Goal: Complete application form

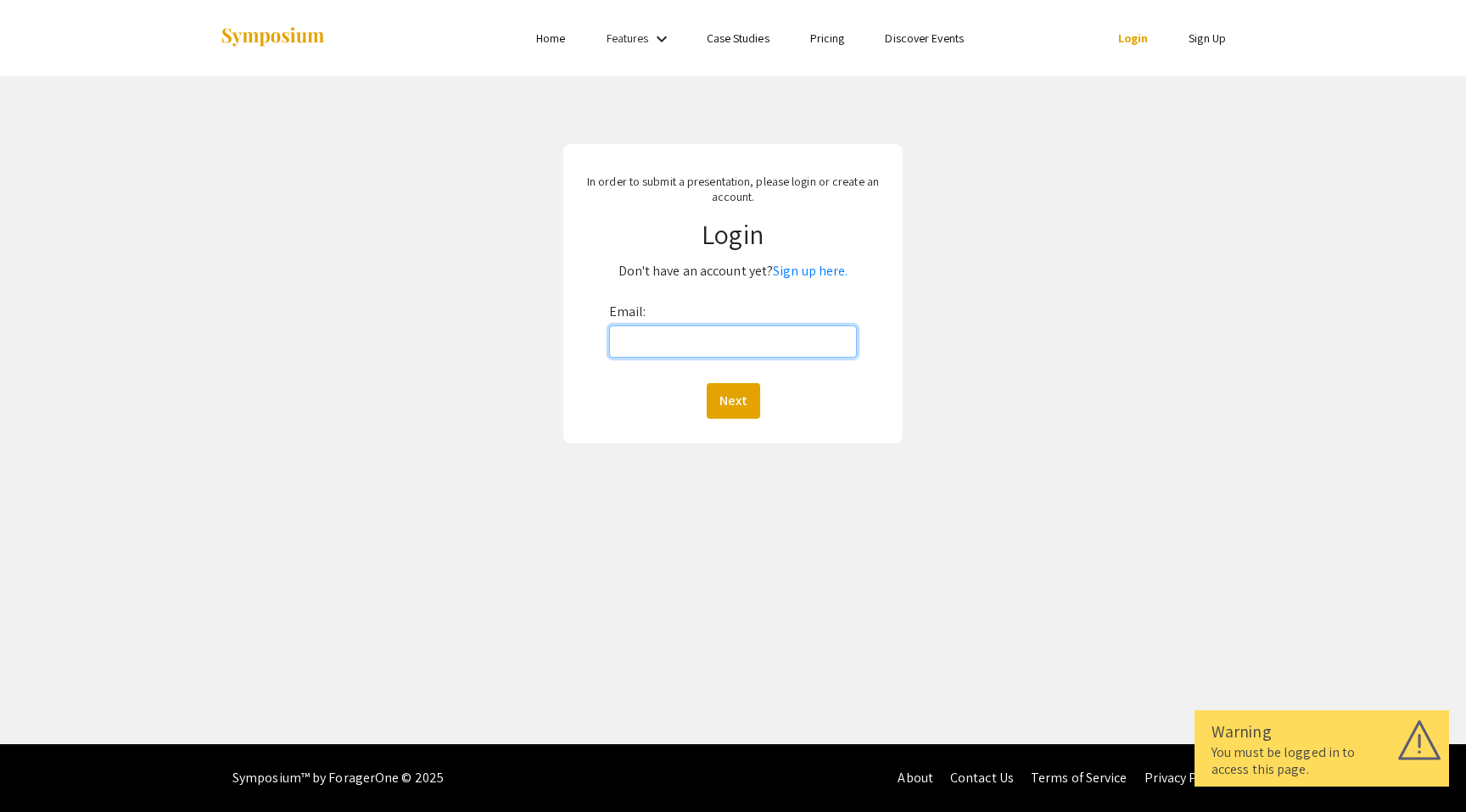
click at [680, 338] on input "Email:" at bounding box center [732, 341] width 248 height 33
type input "[EMAIL_ADDRESS][DOMAIN_NAME]"
click at [727, 399] on button "Next" at bounding box center [733, 401] width 54 height 35
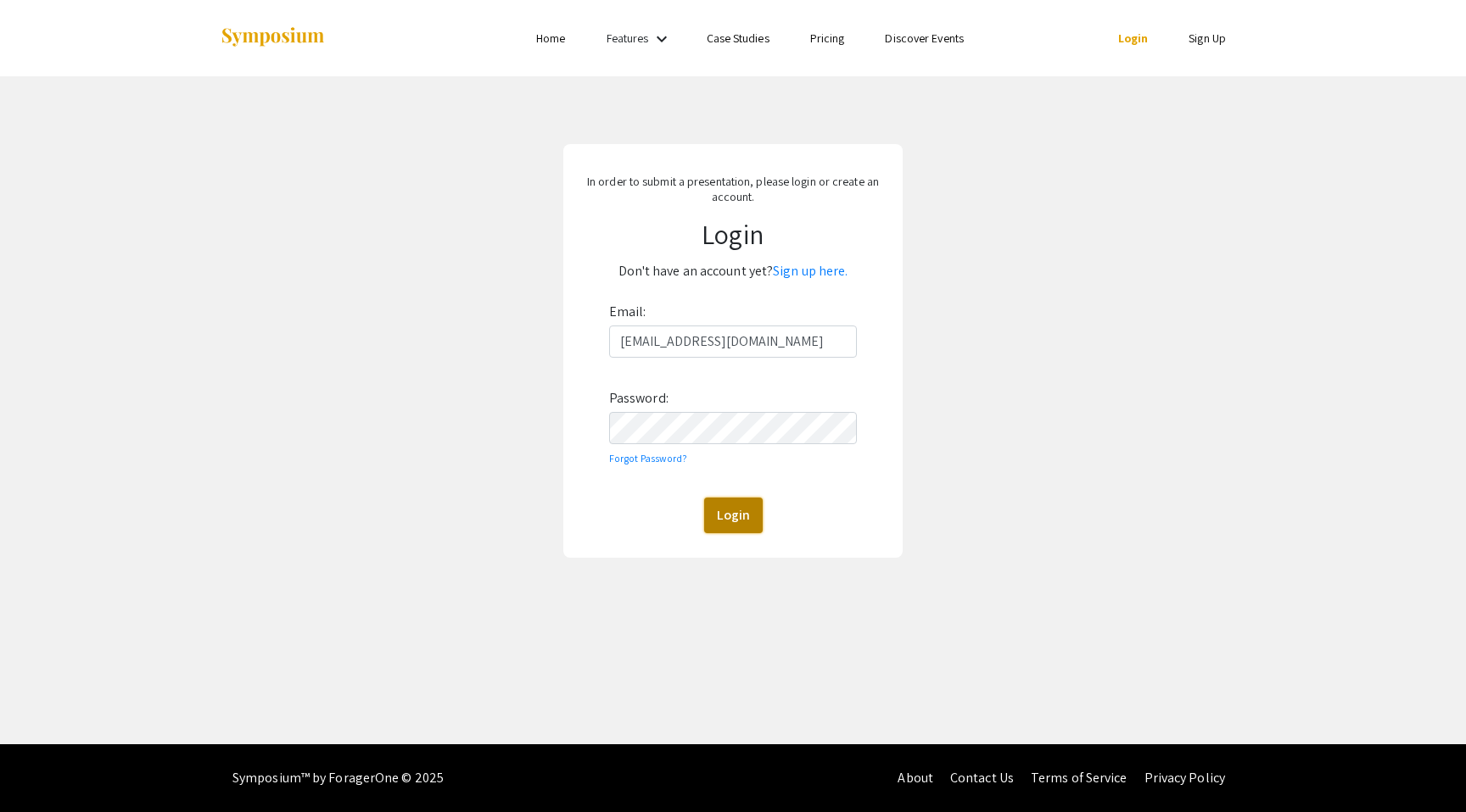
click at [741, 527] on button "Login" at bounding box center [733, 515] width 58 height 35
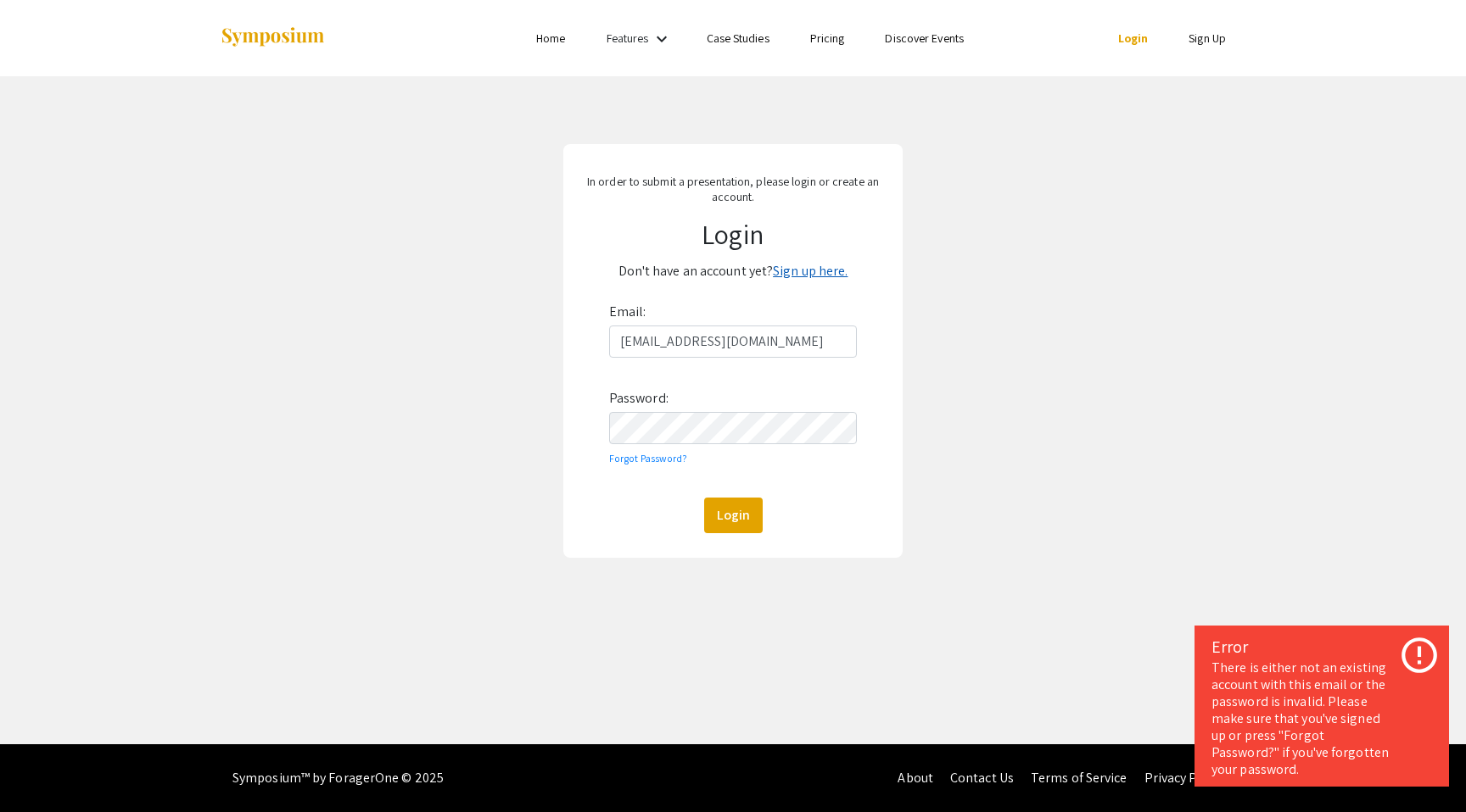
click at [788, 273] on link "Sign up here." at bounding box center [810, 271] width 75 height 18
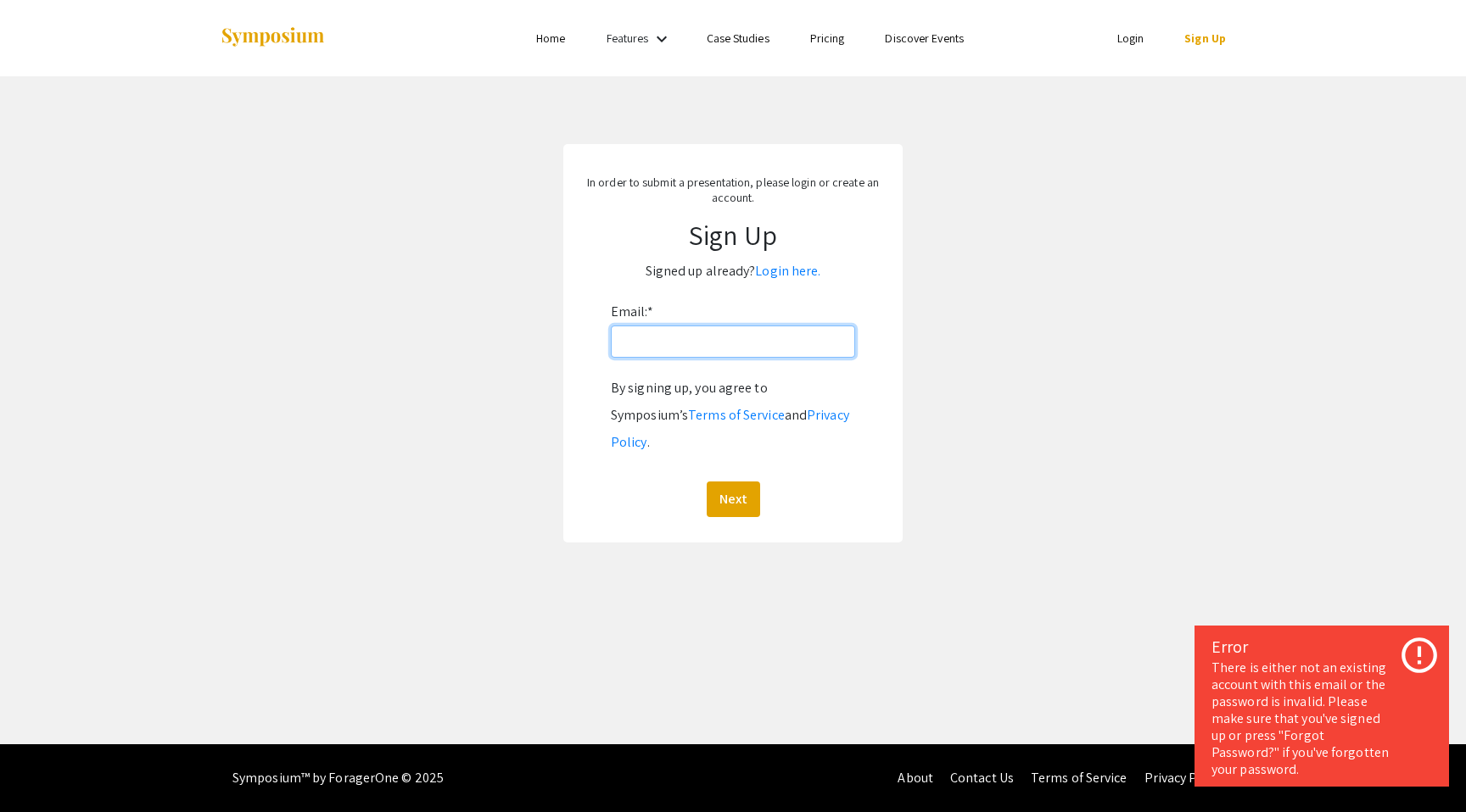
click at [742, 341] on input "Email: *" at bounding box center [732, 341] width 244 height 33
type input "[EMAIL_ADDRESS][DOMAIN_NAME]"
click at [729, 481] on button "Next" at bounding box center [733, 498] width 54 height 35
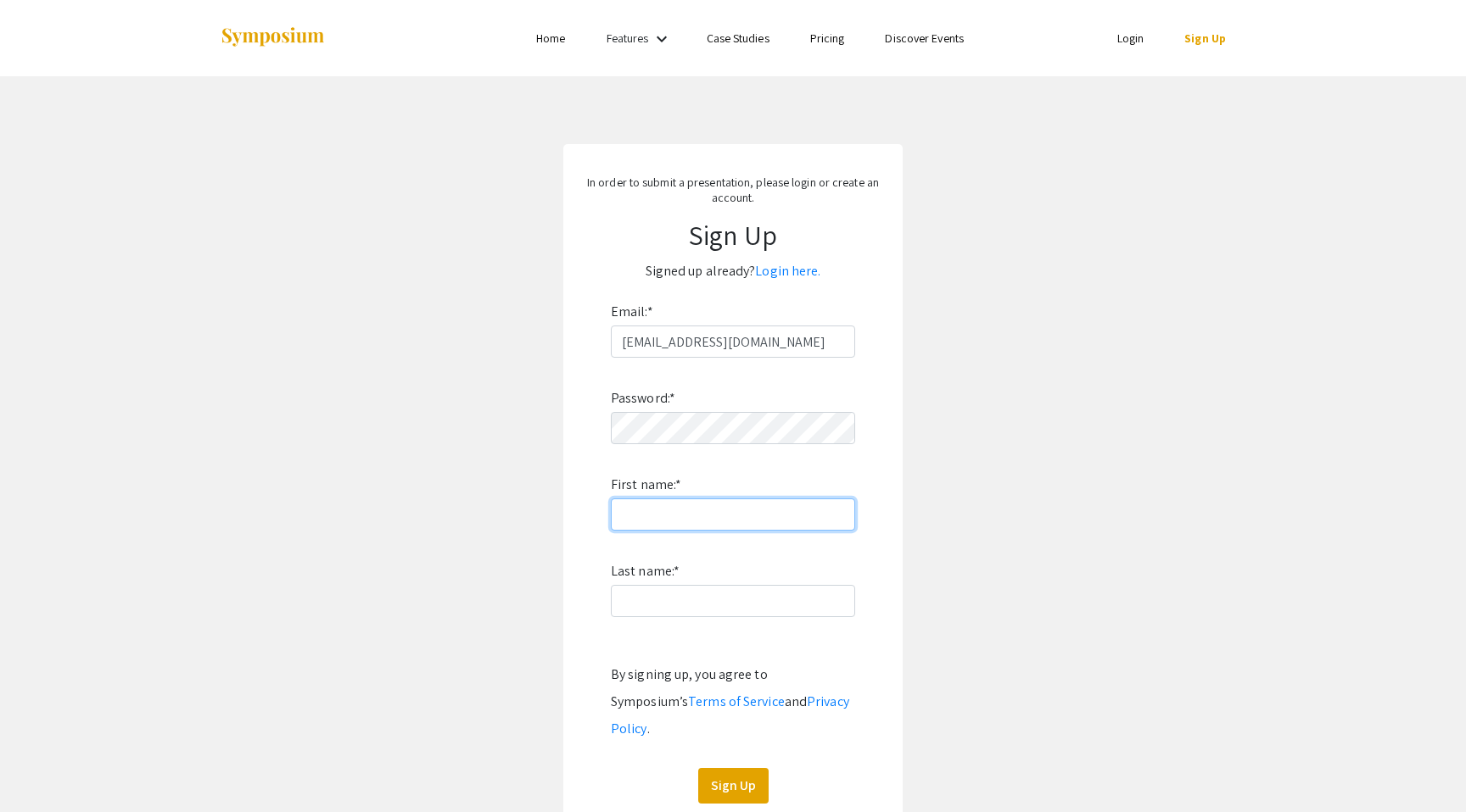
click at [753, 525] on input "First name: *" at bounding box center [732, 515] width 244 height 33
type input "Yvette"
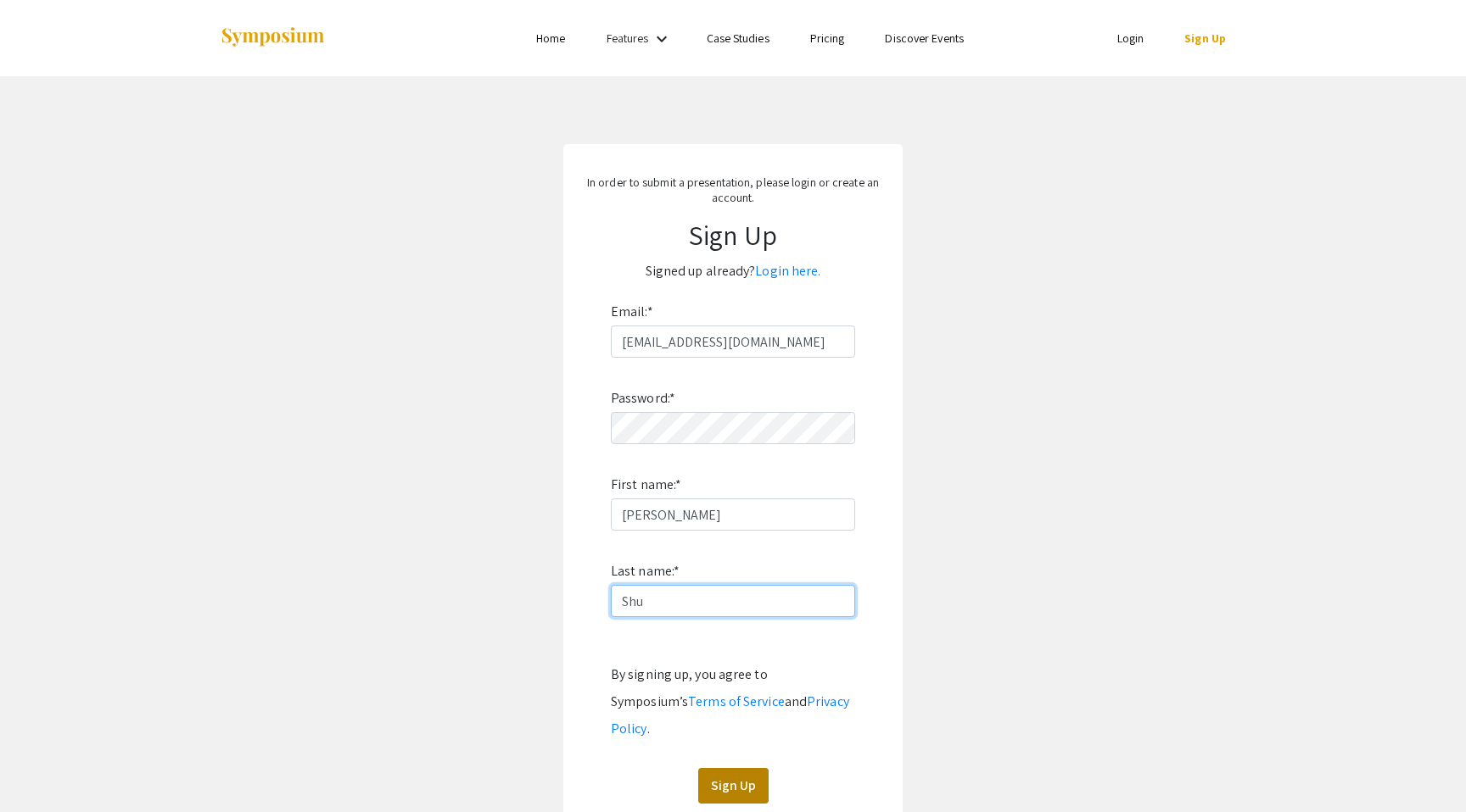
type input "Shu"
click at [716, 768] on button "Sign Up" at bounding box center [733, 785] width 71 height 35
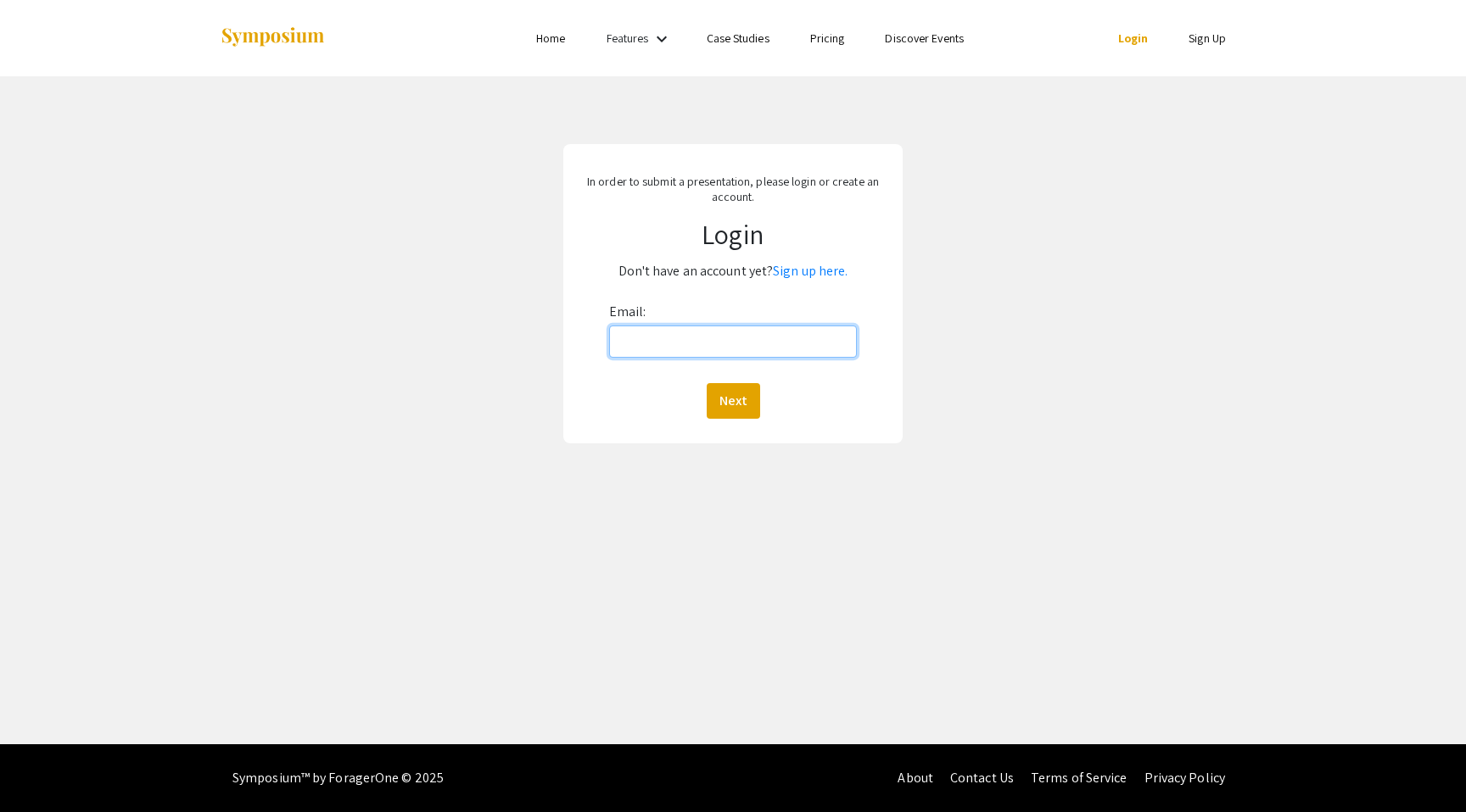
click at [721, 335] on input "Email:" at bounding box center [732, 341] width 248 height 33
type input "[EMAIL_ADDRESS][DOMAIN_NAME]"
click at [739, 399] on button "Next" at bounding box center [733, 401] width 54 height 35
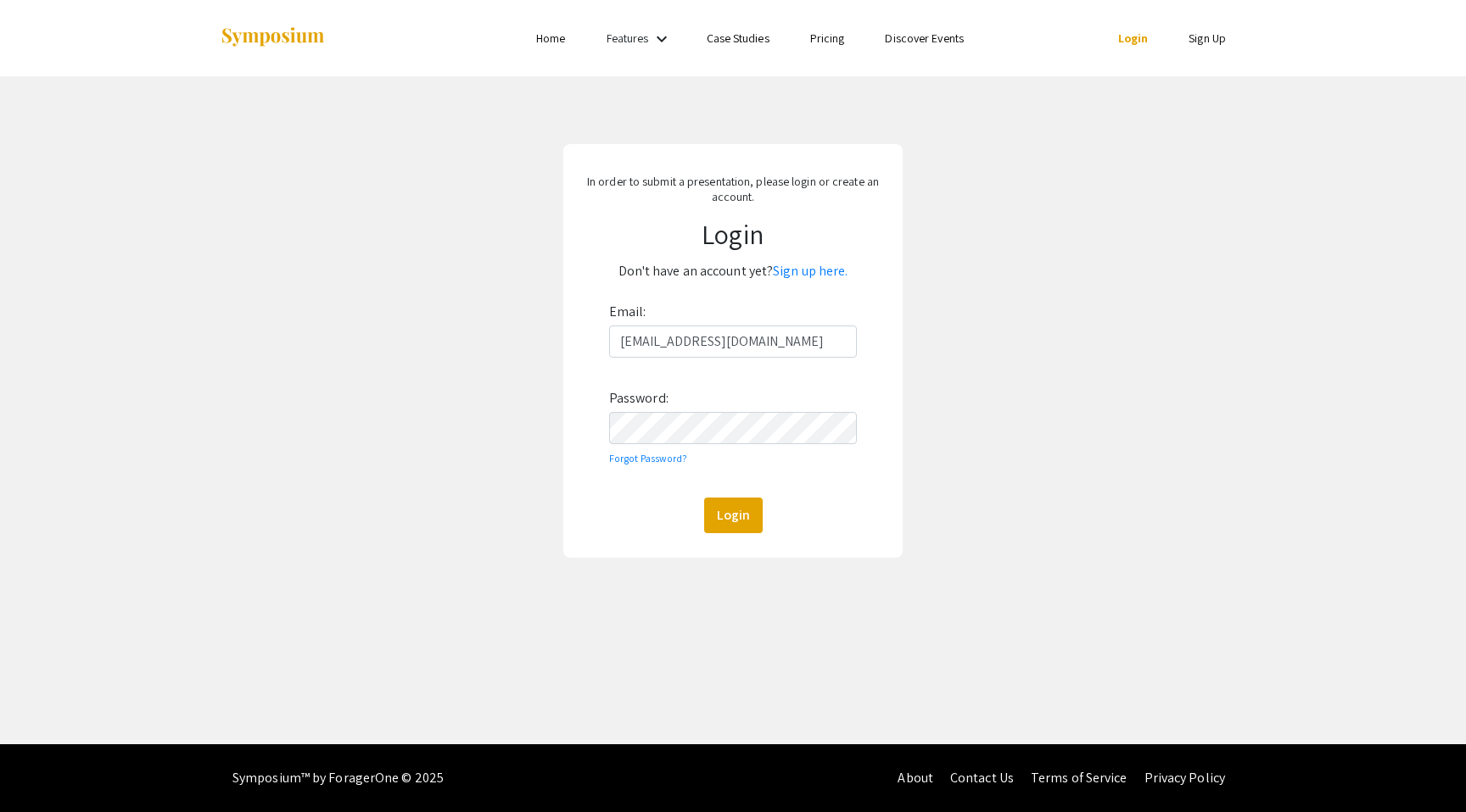
click at [737, 538] on div "In order to submit a presentation, please login or create an account. Login Don…" at bounding box center [733, 351] width 340 height 414
click at [738, 518] on button "Login" at bounding box center [733, 515] width 58 height 35
